Goal: Task Accomplishment & Management: Use online tool/utility

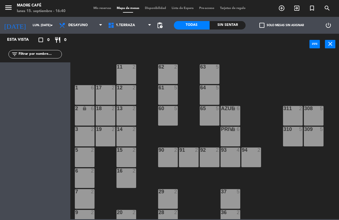
click at [91, 24] on span "Desayuno" at bounding box center [80, 25] width 49 height 12
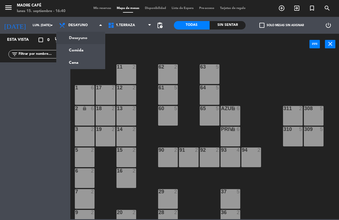
click at [91, 51] on ng-component "menu Madre Café lunes 15. septiembre - 16:40 Mis reservas Mapa de mesas Disponi…" at bounding box center [169, 109] width 339 height 219
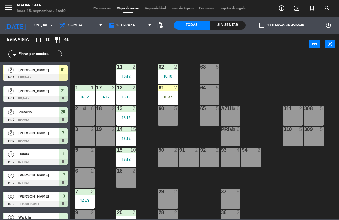
click at [166, 95] on div "16:37" at bounding box center [168, 97] width 20 height 4
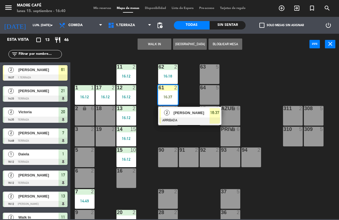
click at [217, 114] on span "16:37" at bounding box center [214, 112] width 9 height 7
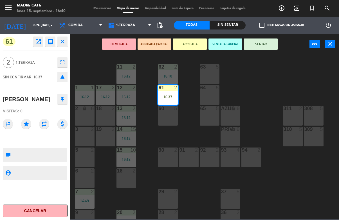
click at [264, 46] on button "SENTAR" at bounding box center [261, 44] width 34 height 11
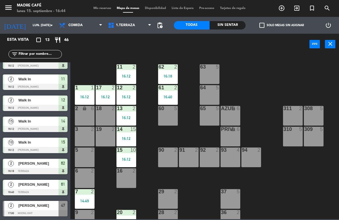
scroll to position [117, 0]
click at [288, 1] on div "menu Madre Café lunes 15. septiembre - 16:53 Mis reservas Mapa de mesas Disponi…" at bounding box center [169, 8] width 339 height 17
click at [296, 9] on icon "exit_to_app" at bounding box center [296, 8] width 7 height 7
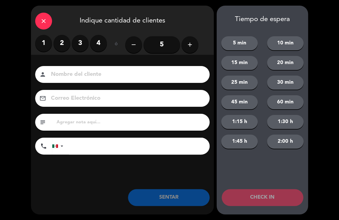
type input "Z"
type input "Ana"
click at [66, 47] on label "2" at bounding box center [61, 43] width 17 height 17
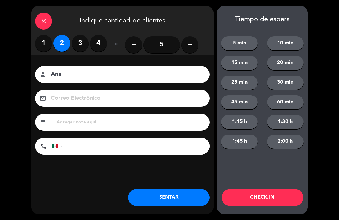
click at [284, 200] on button "CHECK IN" at bounding box center [263, 197] width 82 height 17
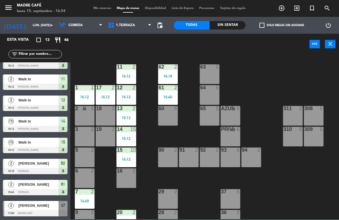
click at [30, 21] on input "lun. [DATE]" at bounding box center [51, 25] width 42 height 9
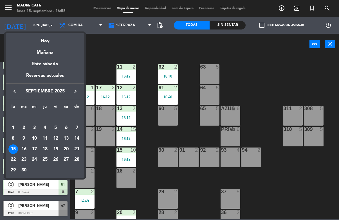
click at [28, 152] on div "16" at bounding box center [24, 150] width 10 height 10
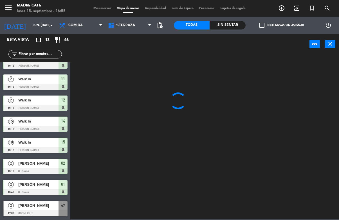
type input "[DATE] sep."
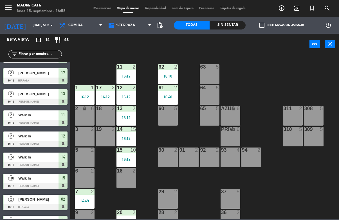
click at [85, 24] on span "Comida" at bounding box center [80, 25] width 49 height 12
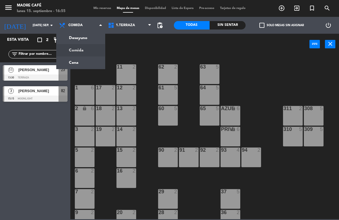
scroll to position [0, 0]
click at [73, 37] on ng-component "menu Madre Café lunes 15. septiembre - 16:55 Mis reservas Mapa de mesas Disponi…" at bounding box center [169, 109] width 339 height 219
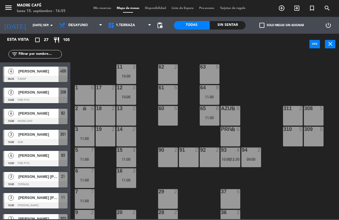
scroll to position [121, 0]
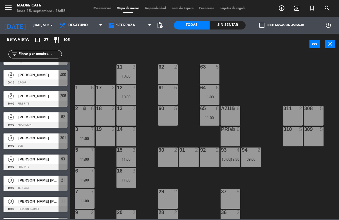
click at [25, 141] on span "[PERSON_NAME]" at bounding box center [38, 138] width 40 height 6
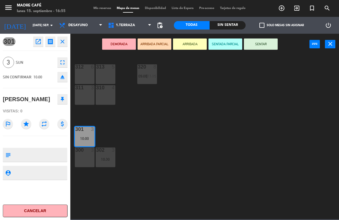
click at [40, 39] on icon "open_in_new" at bounding box center [38, 41] width 7 height 7
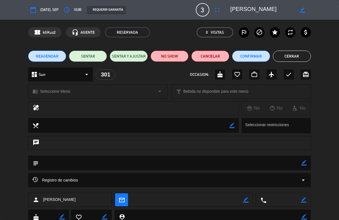
click at [72, 8] on button "access_time" at bounding box center [67, 10] width 10 height 10
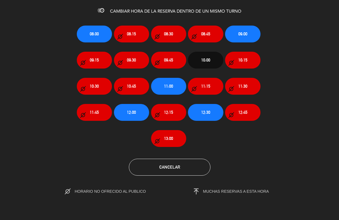
click at [172, 83] on span "11:00" at bounding box center [168, 86] width 9 height 6
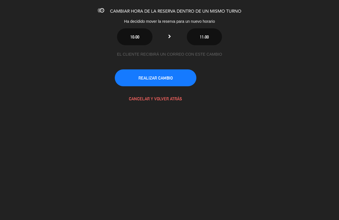
click at [178, 78] on button "REALIZAR CAMBIO" at bounding box center [156, 77] width 82 height 17
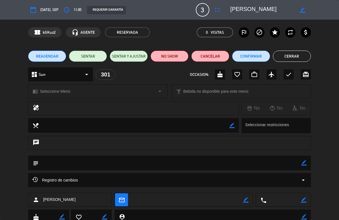
click at [202, 5] on span "3" at bounding box center [202, 9] width 13 height 13
click at [214, 11] on icon "fullscreen" at bounding box center [217, 9] width 7 height 7
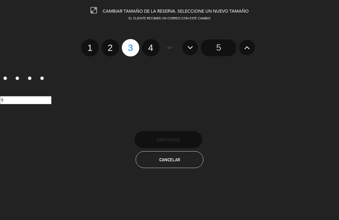
click at [114, 47] on label "2" at bounding box center [109, 47] width 17 height 17
click at [111, 45] on input "2" at bounding box center [110, 43] width 4 height 4
radio input "true"
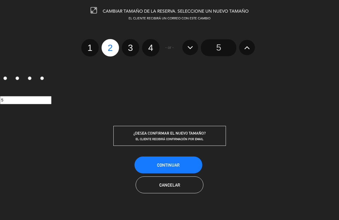
radio input "false"
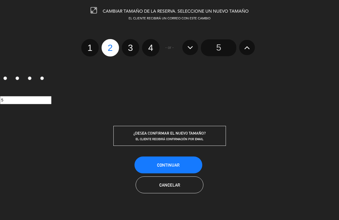
radio input "false"
radio input "true"
click at [180, 164] on button "Continuar" at bounding box center [168, 165] width 68 height 17
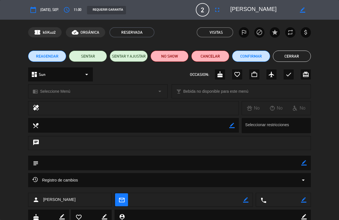
click at [295, 59] on button "Cerrar" at bounding box center [292, 56] width 38 height 11
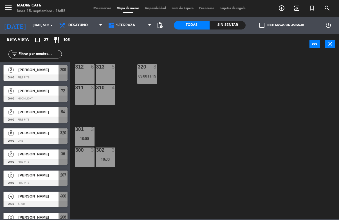
scroll to position [0, 0]
click at [293, 4] on span "exit_to_app" at bounding box center [296, 8] width 15 height 10
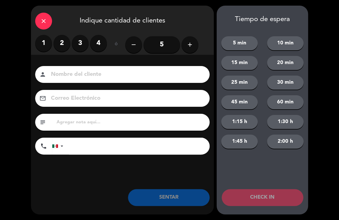
click at [185, 42] on button "add" at bounding box center [189, 44] width 17 height 17
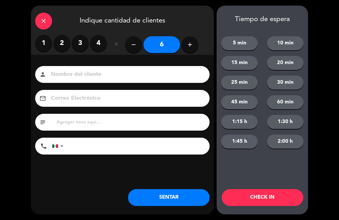
click at [187, 42] on icon "add" at bounding box center [189, 44] width 7 height 7
click at [188, 42] on icon "add" at bounding box center [189, 44] width 7 height 7
click at [188, 43] on icon "add" at bounding box center [189, 44] width 7 height 7
click at [136, 43] on icon "remove" at bounding box center [133, 44] width 7 height 7
type input "8"
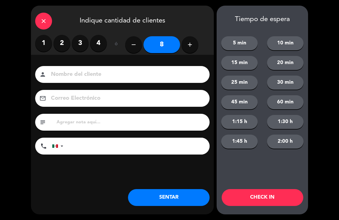
click at [151, 70] on input at bounding box center [126, 75] width 152 height 10
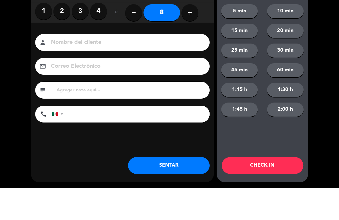
type input "O"
type input "Israel"
click at [319, 53] on div "close Indique cantidad de clientes 1 2 3 4 ó remove 8 add Nombre del cliente pe…" at bounding box center [169, 110] width 339 height 220
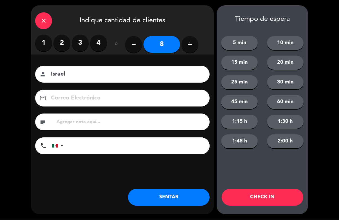
click at [266, 198] on button "CHECK IN" at bounding box center [263, 197] width 82 height 17
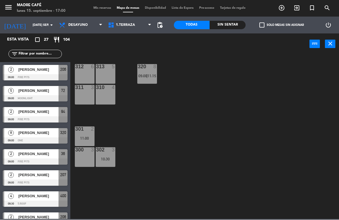
click at [287, 9] on span "add_circle_outline" at bounding box center [281, 8] width 15 height 10
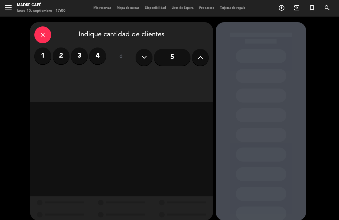
click at [42, 33] on icon "close" at bounding box center [42, 35] width 7 height 7
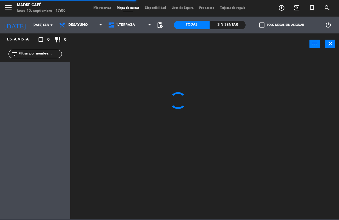
click at [295, 10] on icon "exit_to_app" at bounding box center [296, 8] width 7 height 7
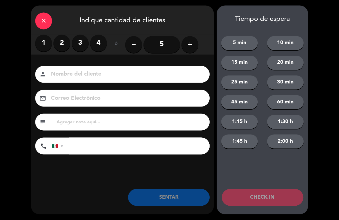
click at [188, 43] on icon "add" at bounding box center [189, 44] width 7 height 7
click at [191, 44] on icon "add" at bounding box center [189, 44] width 7 height 7
click at [194, 44] on button "add" at bounding box center [189, 44] width 17 height 17
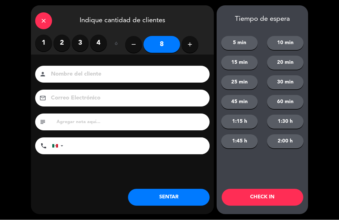
click at [136, 42] on icon "remove" at bounding box center [133, 44] width 7 height 7
click at [136, 43] on icon "remove" at bounding box center [133, 44] width 7 height 7
click at [134, 46] on icon "remove" at bounding box center [133, 44] width 7 height 7
type input "5"
click at [84, 39] on label "3" at bounding box center [80, 43] width 17 height 17
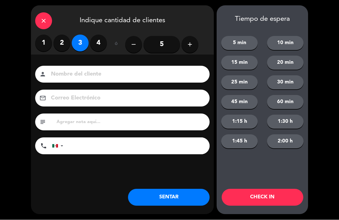
click at [263, 197] on button "CHECK IN" at bounding box center [263, 197] width 82 height 17
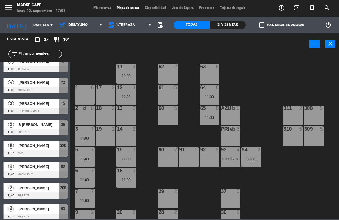
click at [37, 24] on input "[DATE] sep." at bounding box center [51, 25] width 42 height 9
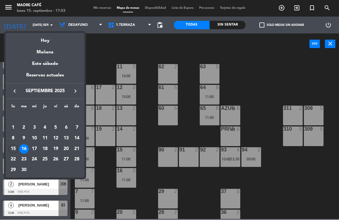
scroll to position [412, 0]
click at [15, 151] on div "15" at bounding box center [13, 150] width 10 height 10
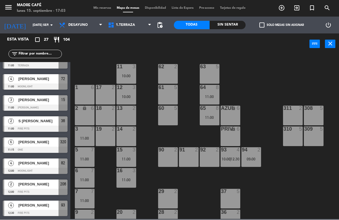
type input "lun. [DATE]"
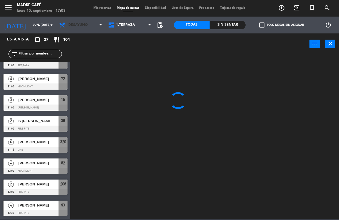
click at [89, 26] on span "Desayuno" at bounding box center [80, 25] width 49 height 12
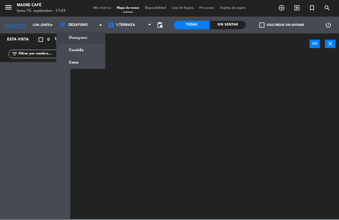
scroll to position [0, 0]
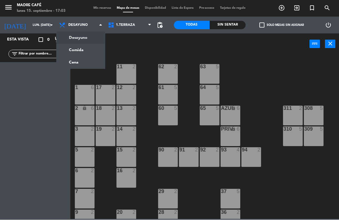
click at [85, 61] on ng-component "menu Madre Café lunes 15. septiembre - 17:03 Mis reservas Mapa de mesas Disponi…" at bounding box center [169, 109] width 339 height 219
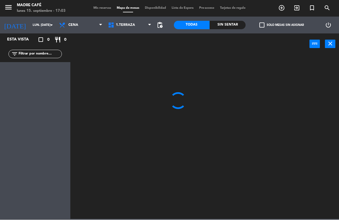
click at [82, 22] on span "Cena" at bounding box center [80, 25] width 49 height 12
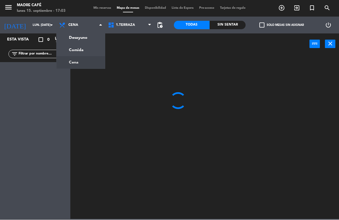
click at [88, 49] on ng-component "menu Madre Café lunes 15. septiembre - 17:03 Mis reservas Mapa de mesas Disponi…" at bounding box center [169, 109] width 339 height 219
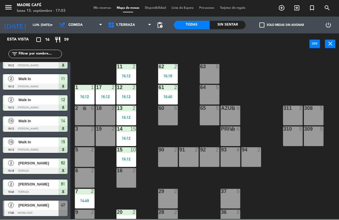
scroll to position [195, 0]
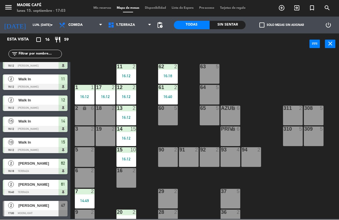
click at [29, 208] on span "[PERSON_NAME]" at bounding box center [38, 206] width 40 height 6
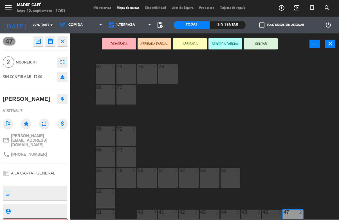
click at [196, 43] on button "ARRIBADA" at bounding box center [190, 44] width 34 height 11
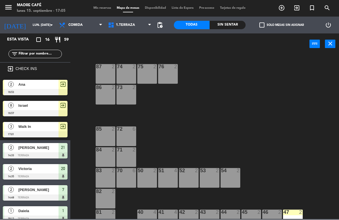
scroll to position [0, 0]
